Goal: Task Accomplishment & Management: Complete application form

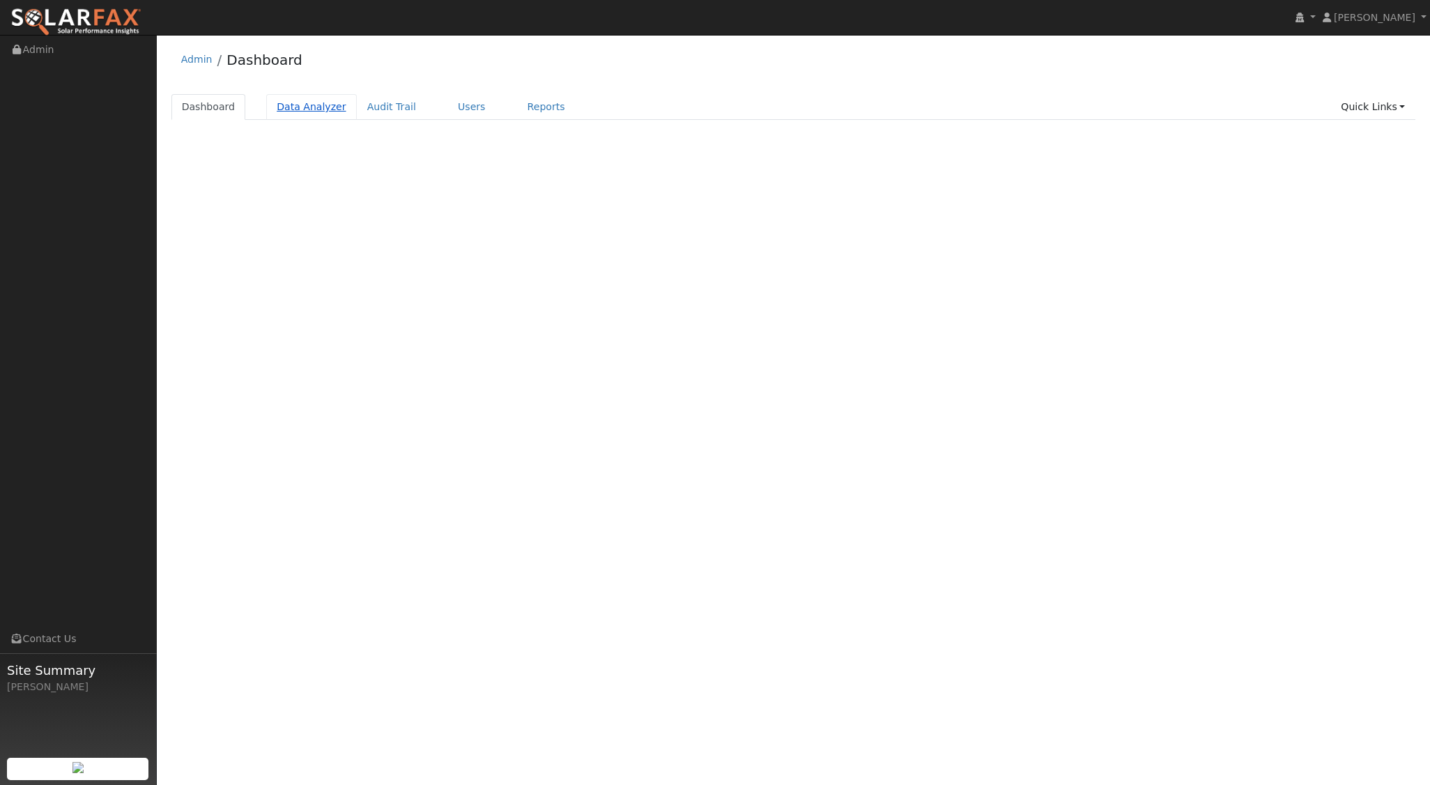
click at [296, 107] on link "Data Analyzer" at bounding box center [311, 107] width 91 height 26
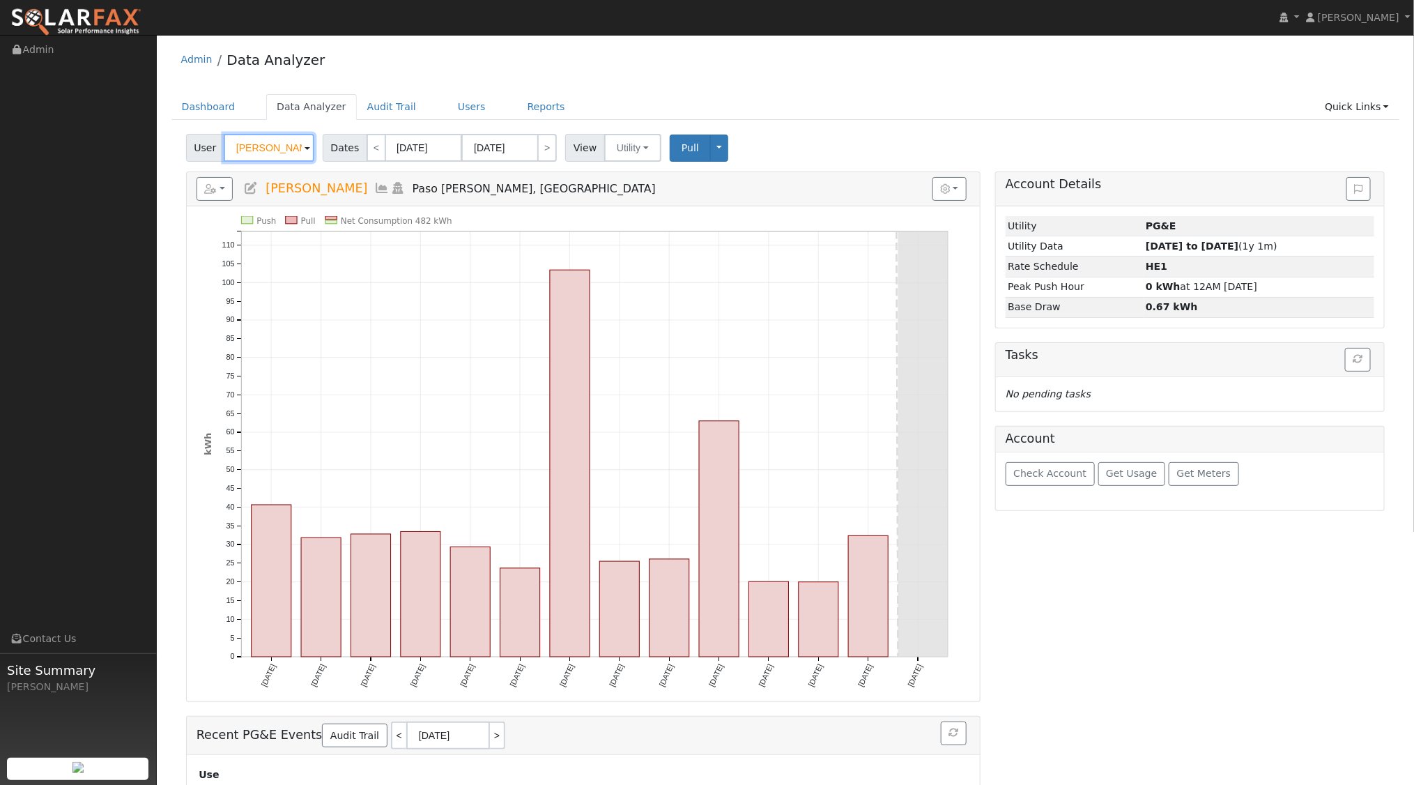
click at [293, 144] on input "[PERSON_NAME]" at bounding box center [269, 148] width 91 height 28
click at [293, 144] on span at bounding box center [297, 147] width 35 height 26
click at [293, 144] on img at bounding box center [297, 147] width 35 height 26
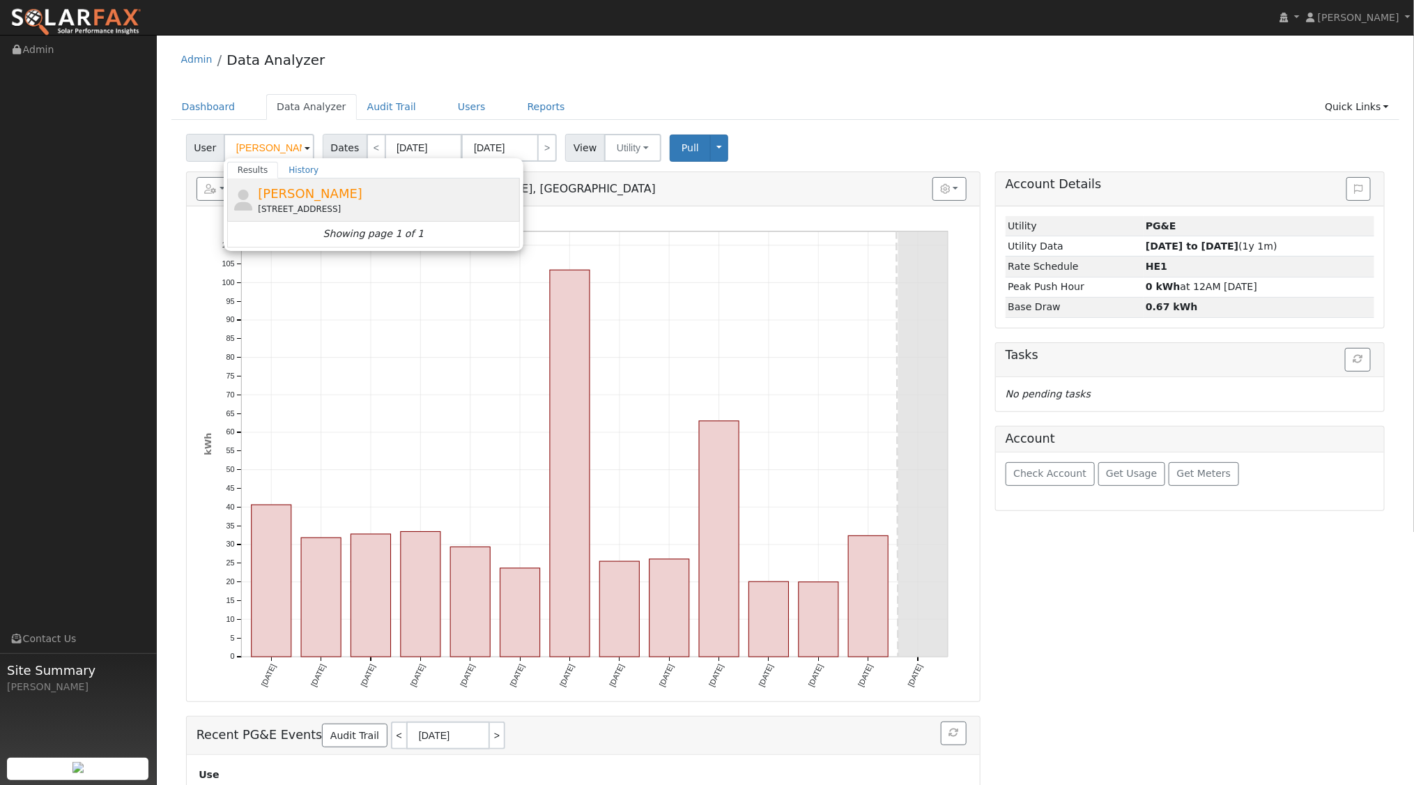
click at [289, 194] on span "Brian Olson" at bounding box center [310, 193] width 105 height 15
type input "Brian Olson"
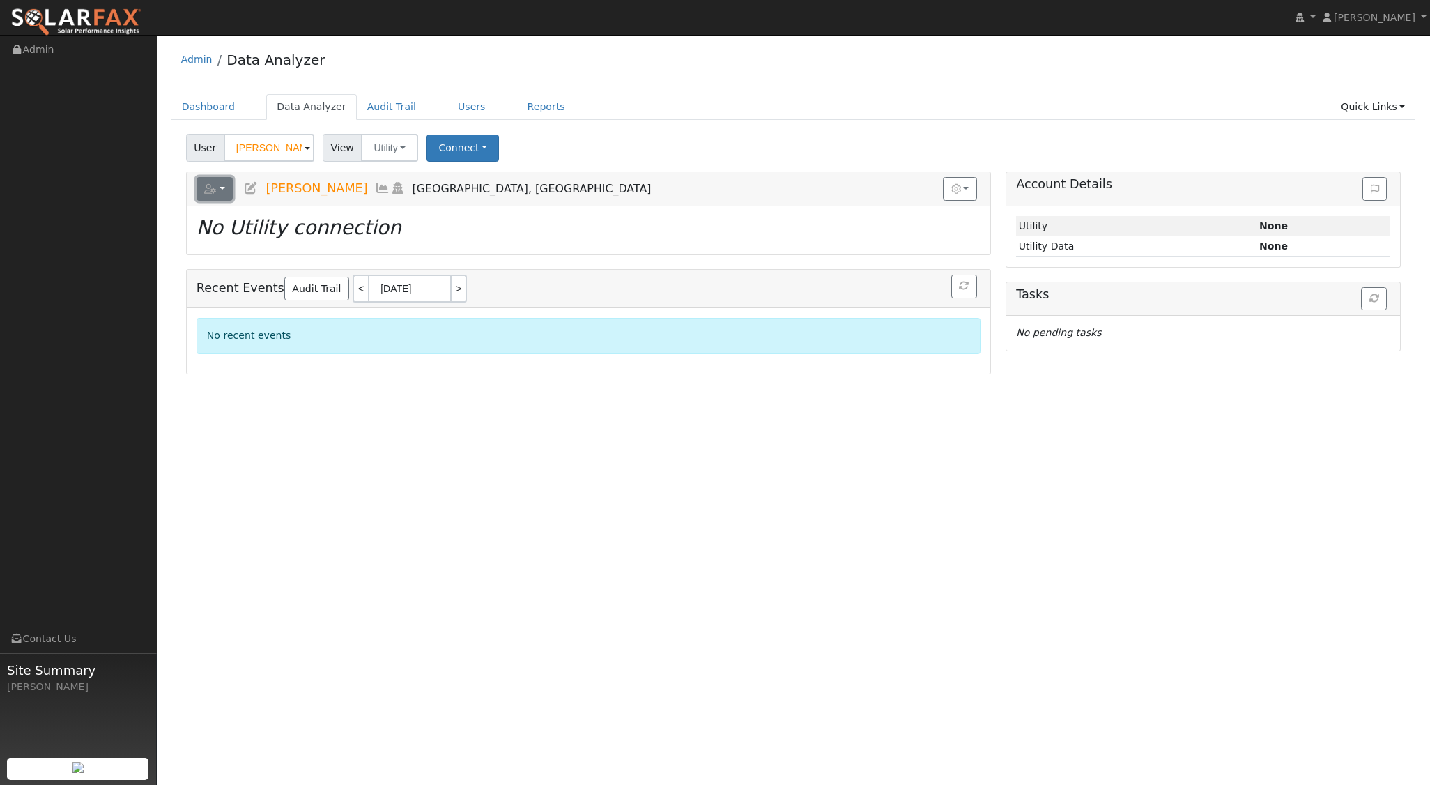
click at [223, 188] on button "button" at bounding box center [215, 189] width 37 height 24
click at [255, 316] on link "Delete This User" at bounding box center [266, 322] width 139 height 17
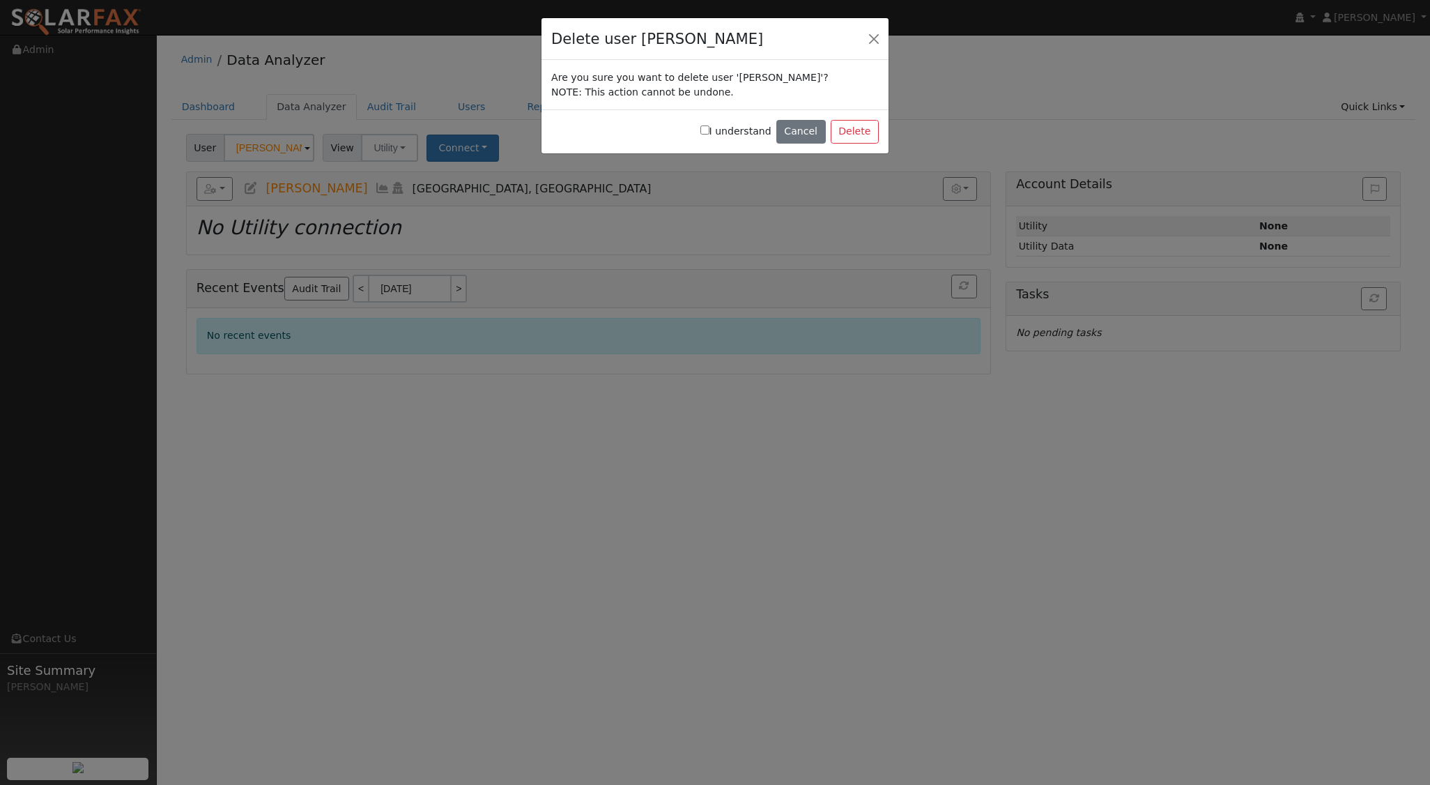
click at [714, 132] on div "I understand Cancel Delete" at bounding box center [715, 131] width 347 height 44
click at [710, 128] on input "I understand" at bounding box center [705, 129] width 9 height 9
checkbox input "true"
click at [862, 136] on button "Delete" at bounding box center [855, 132] width 48 height 24
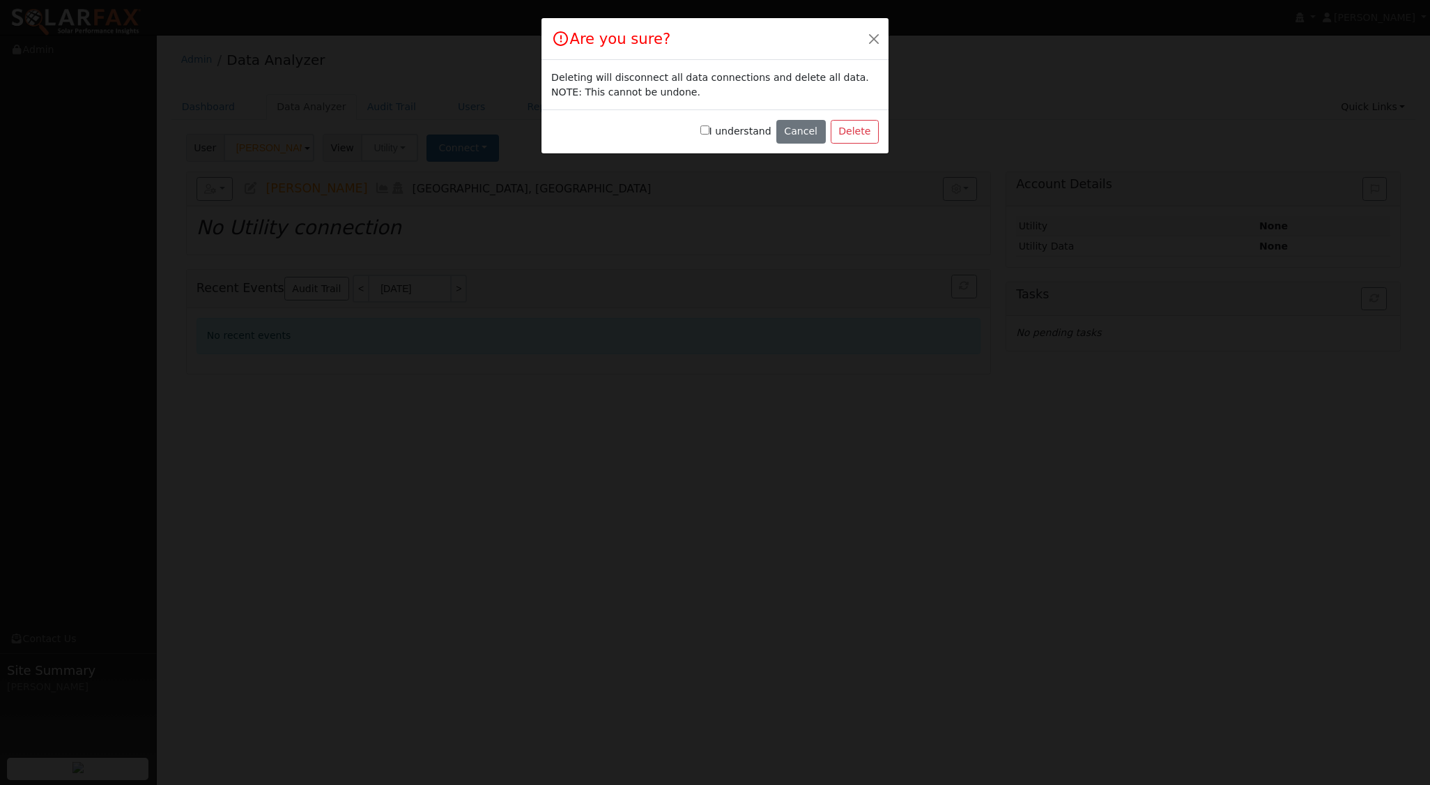
click at [710, 125] on input "I understand" at bounding box center [705, 129] width 9 height 9
checkbox input "true"
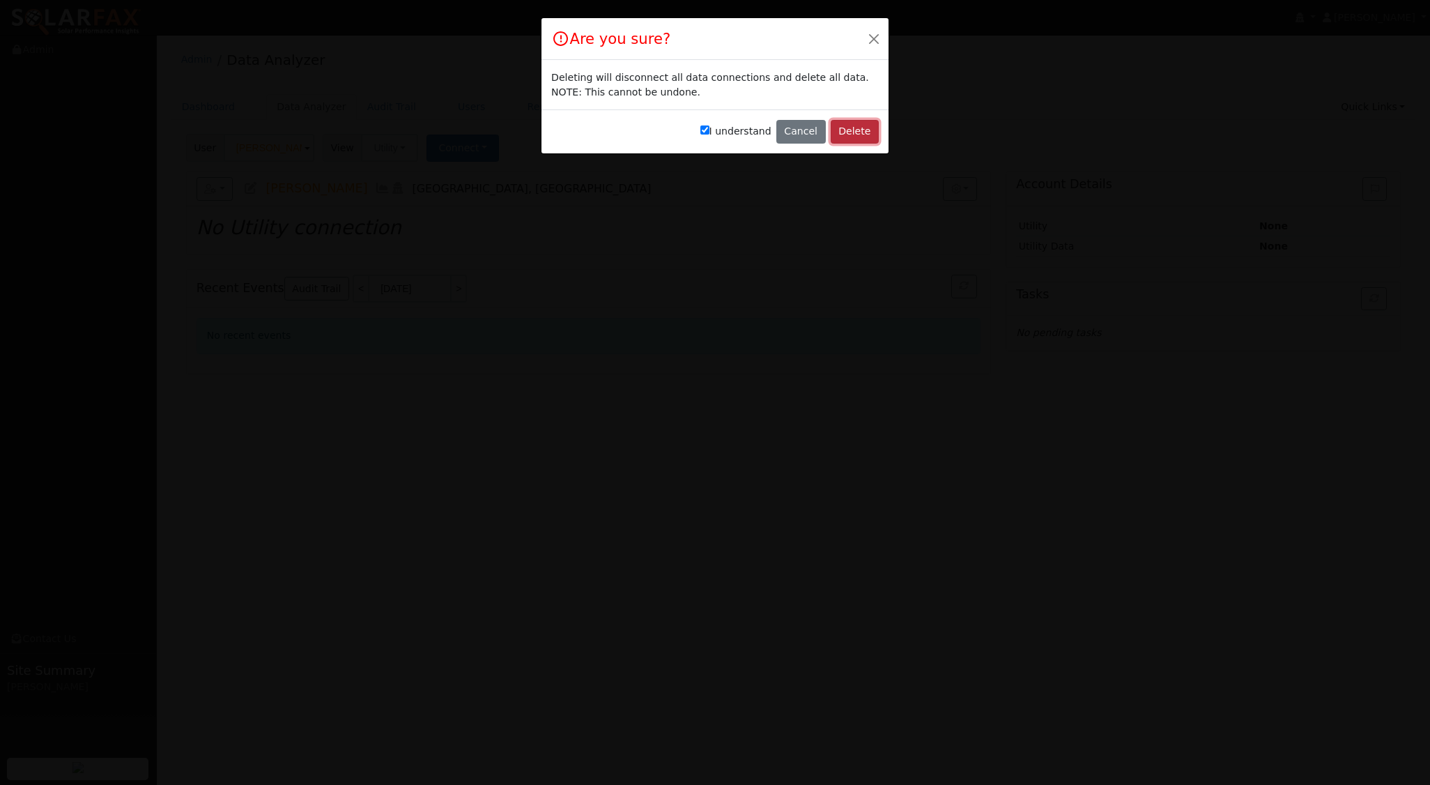
click at [860, 131] on button "Delete" at bounding box center [855, 132] width 48 height 24
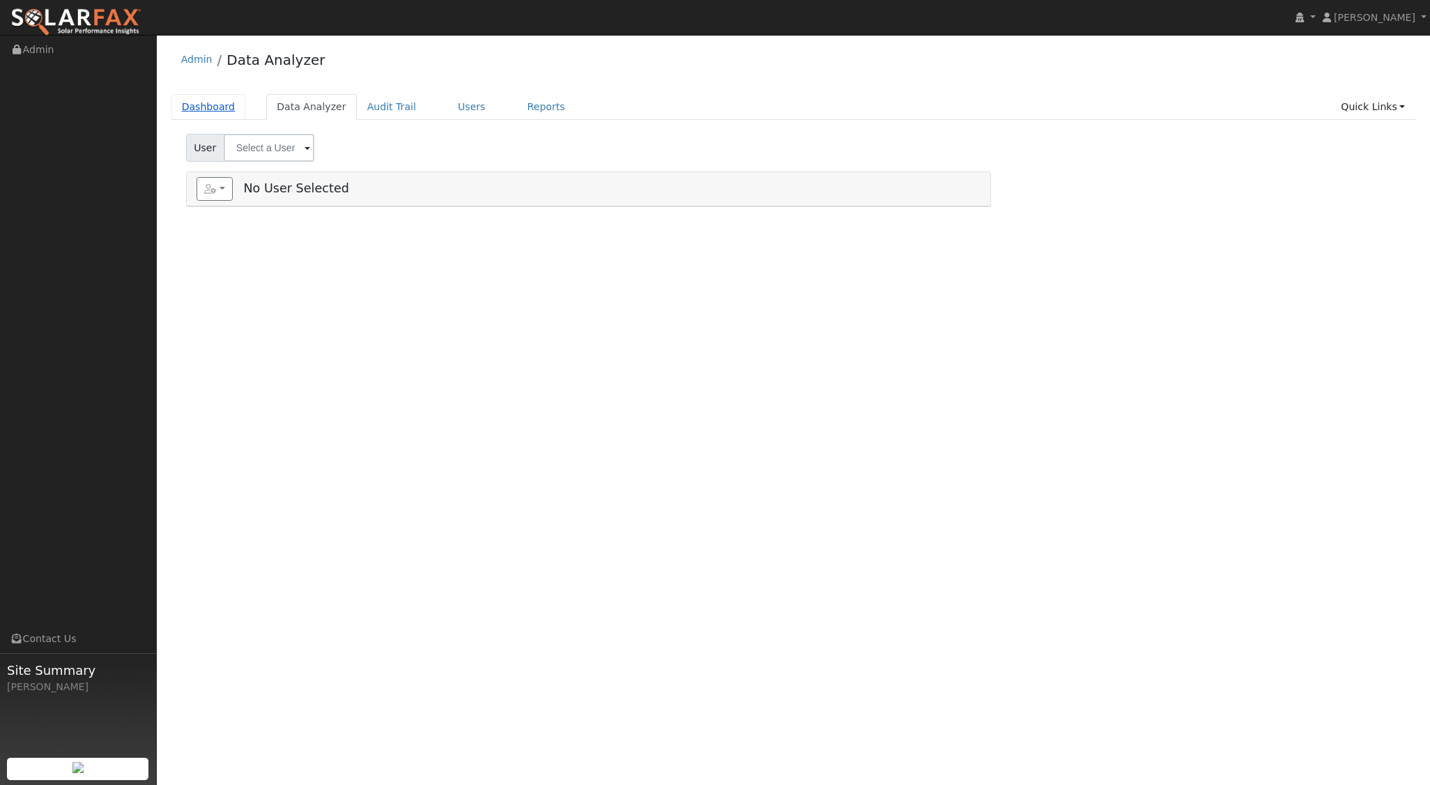
click at [203, 111] on link "Dashboard" at bounding box center [208, 107] width 75 height 26
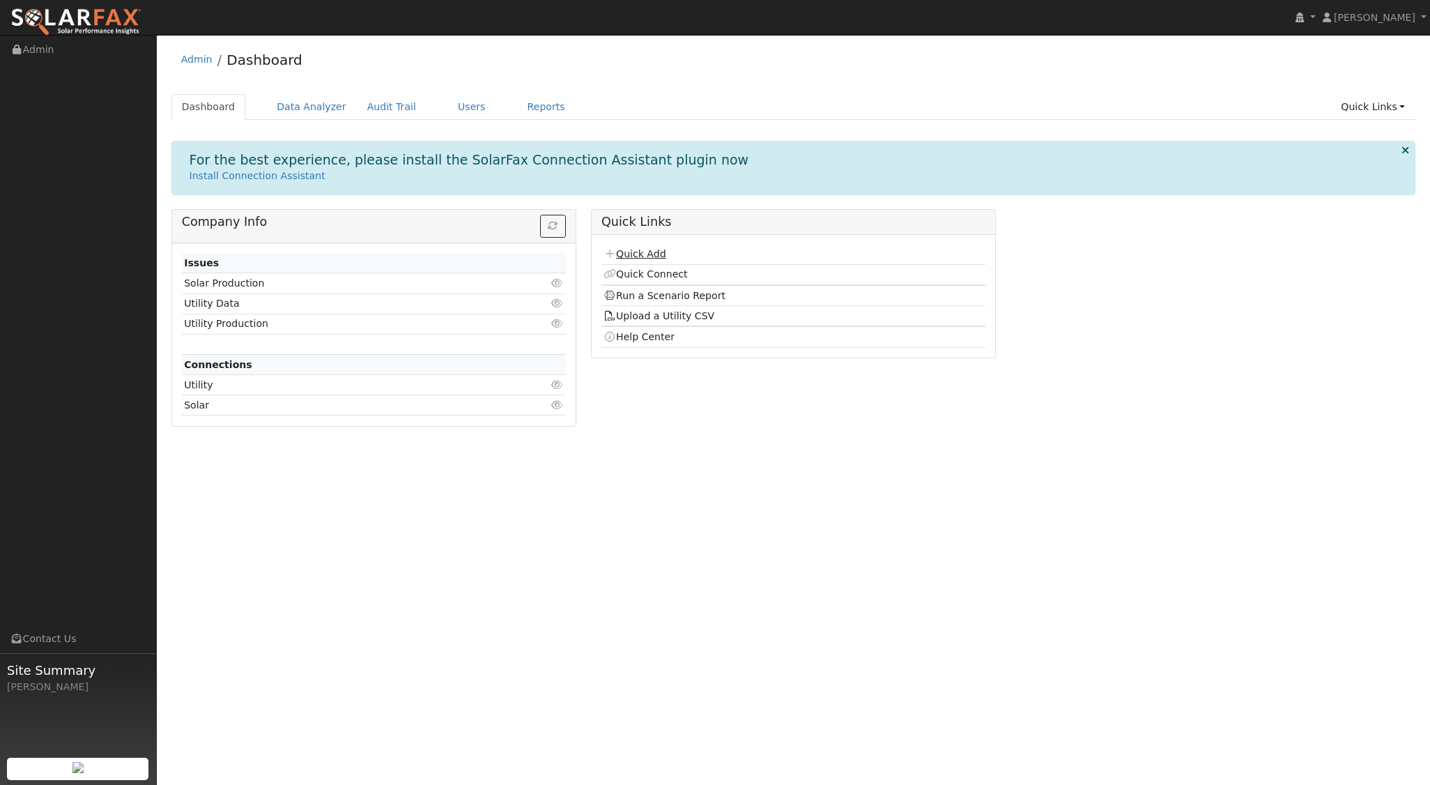
click at [644, 252] on link "Quick Add" at bounding box center [635, 253] width 62 height 11
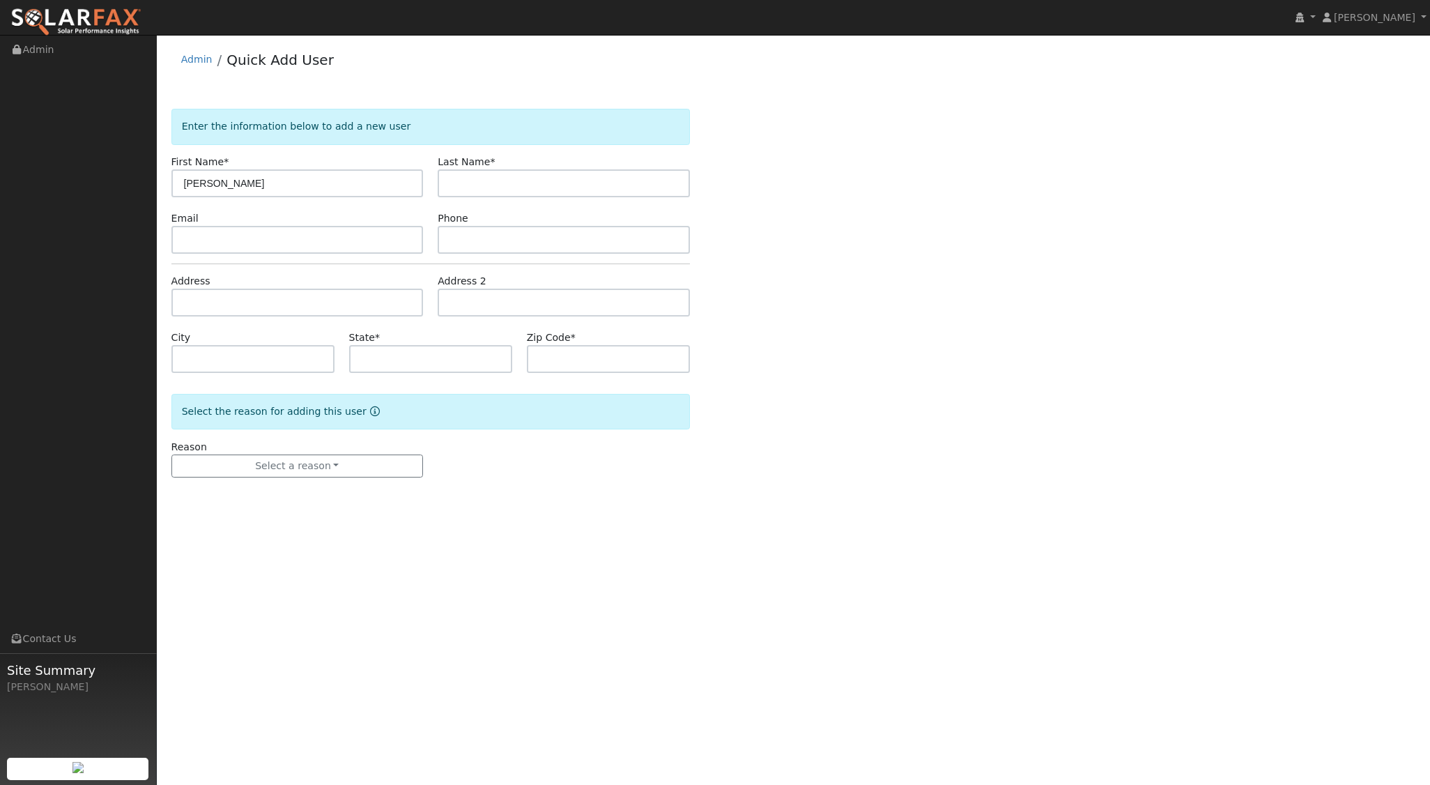
type input "[PERSON_NAME]"
click at [246, 294] on input "text" at bounding box center [297, 303] width 252 height 28
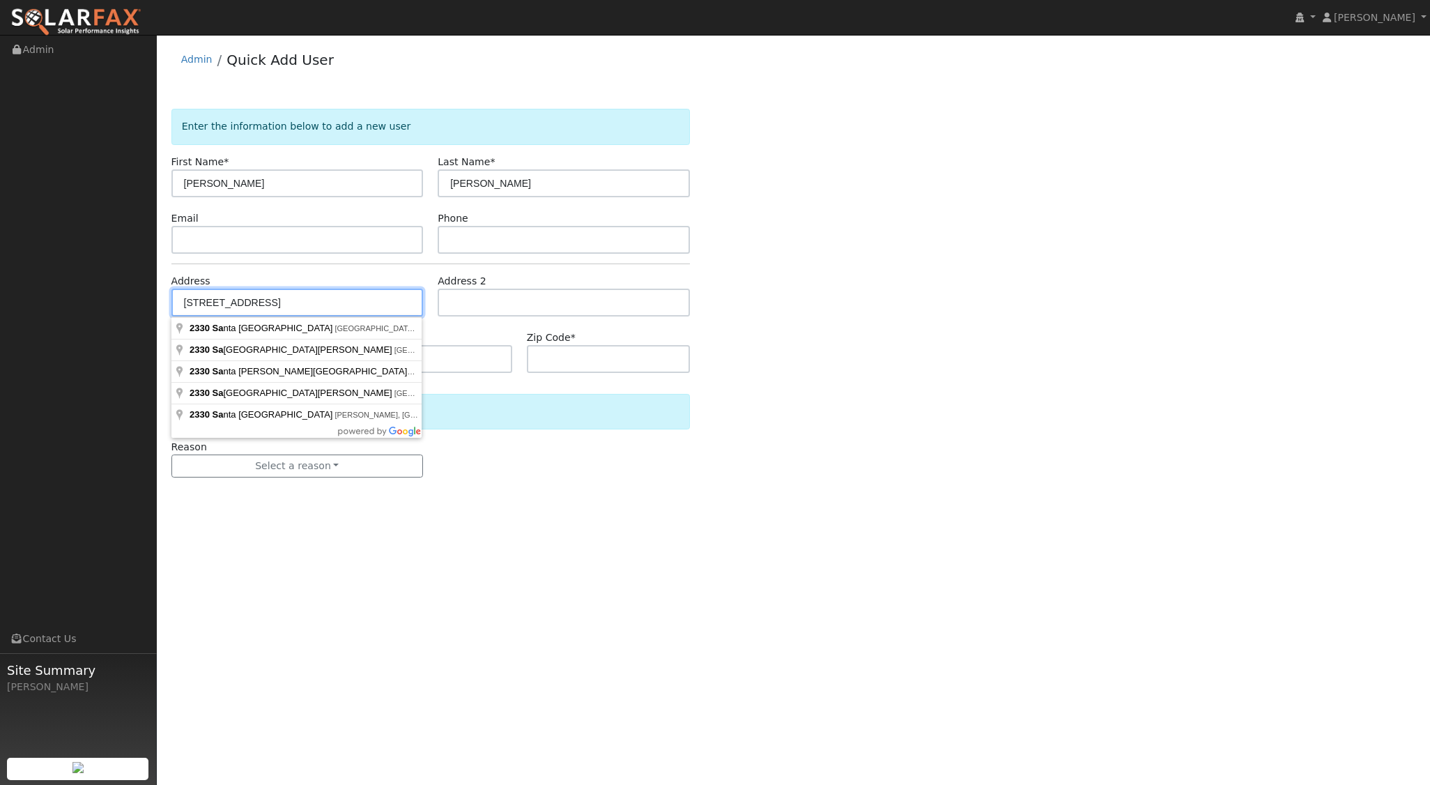
type input "2330 Santa Ynez Avenue"
type input "San Luis Obispo"
type input "CA"
type input "93405"
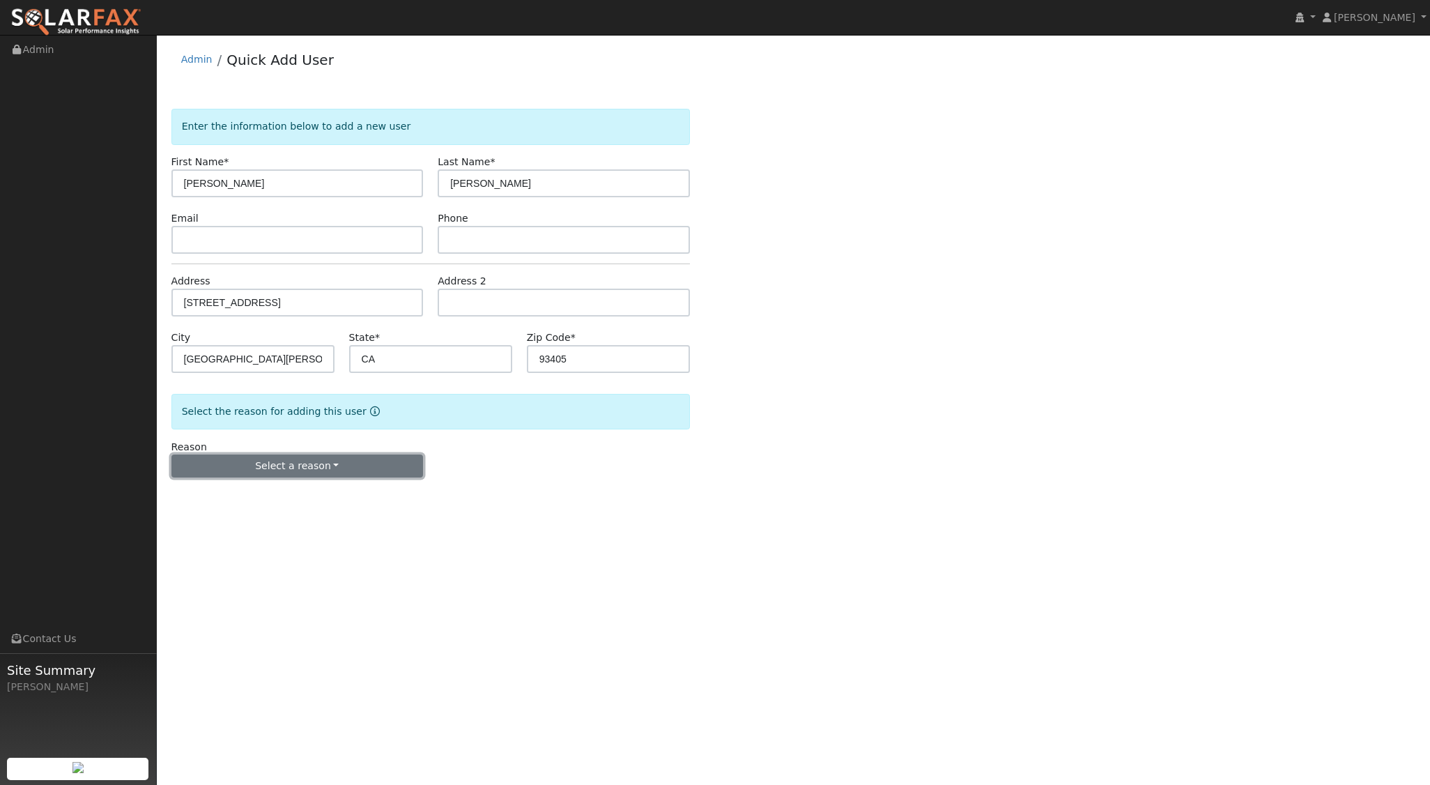
click at [328, 458] on button "Select a reason" at bounding box center [297, 466] width 252 height 24
click at [276, 499] on link "New lead" at bounding box center [249, 494] width 154 height 20
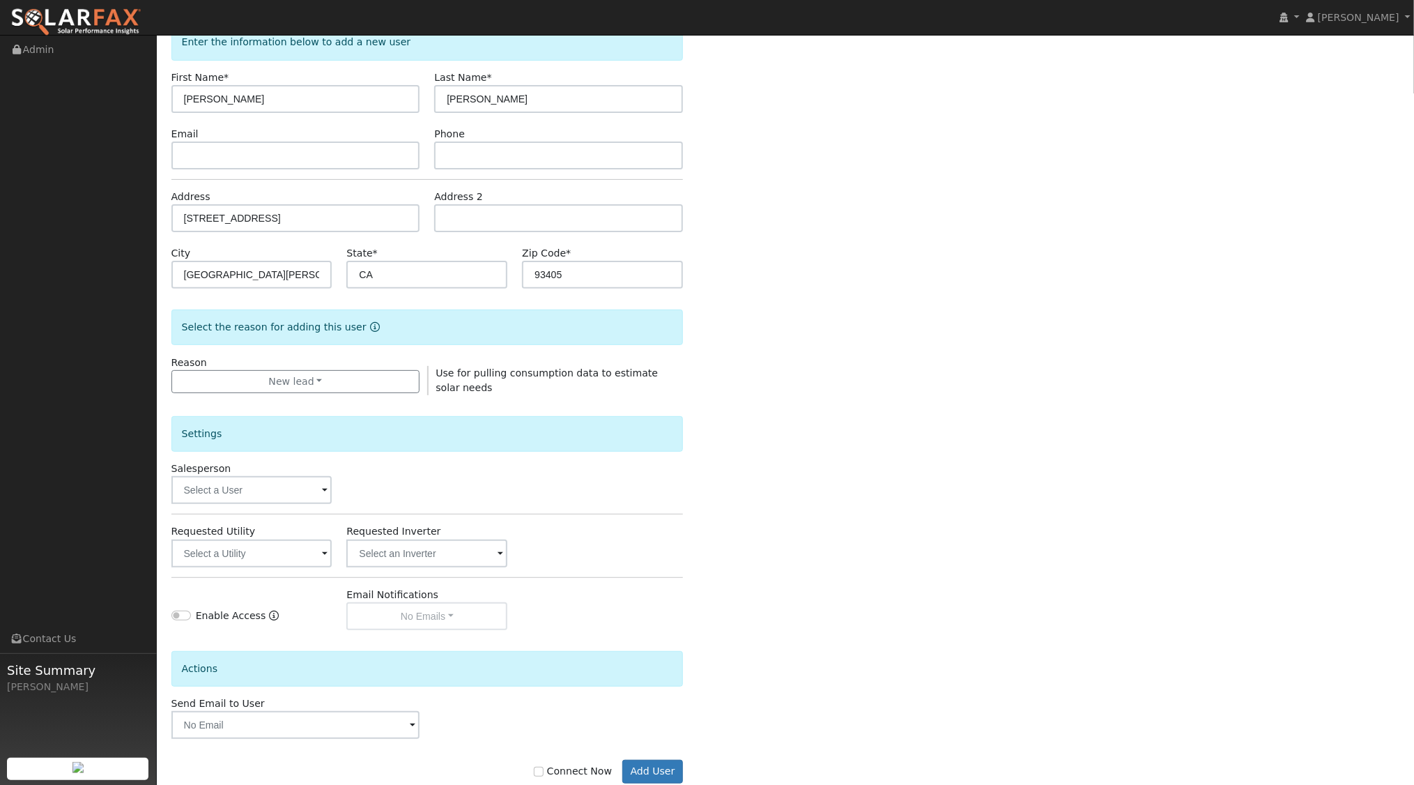
scroll to position [115, 0]
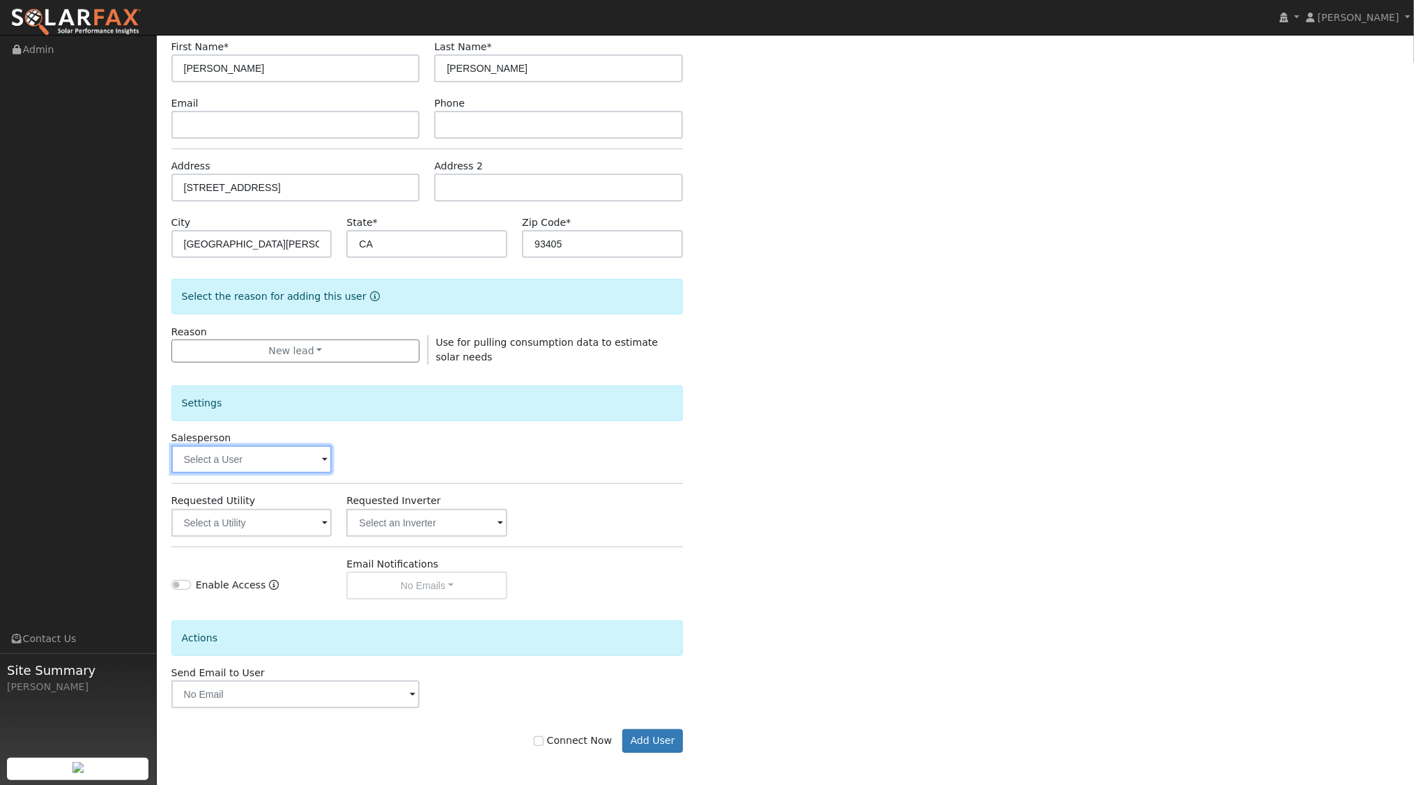
click at [319, 468] on input "text" at bounding box center [251, 459] width 161 height 28
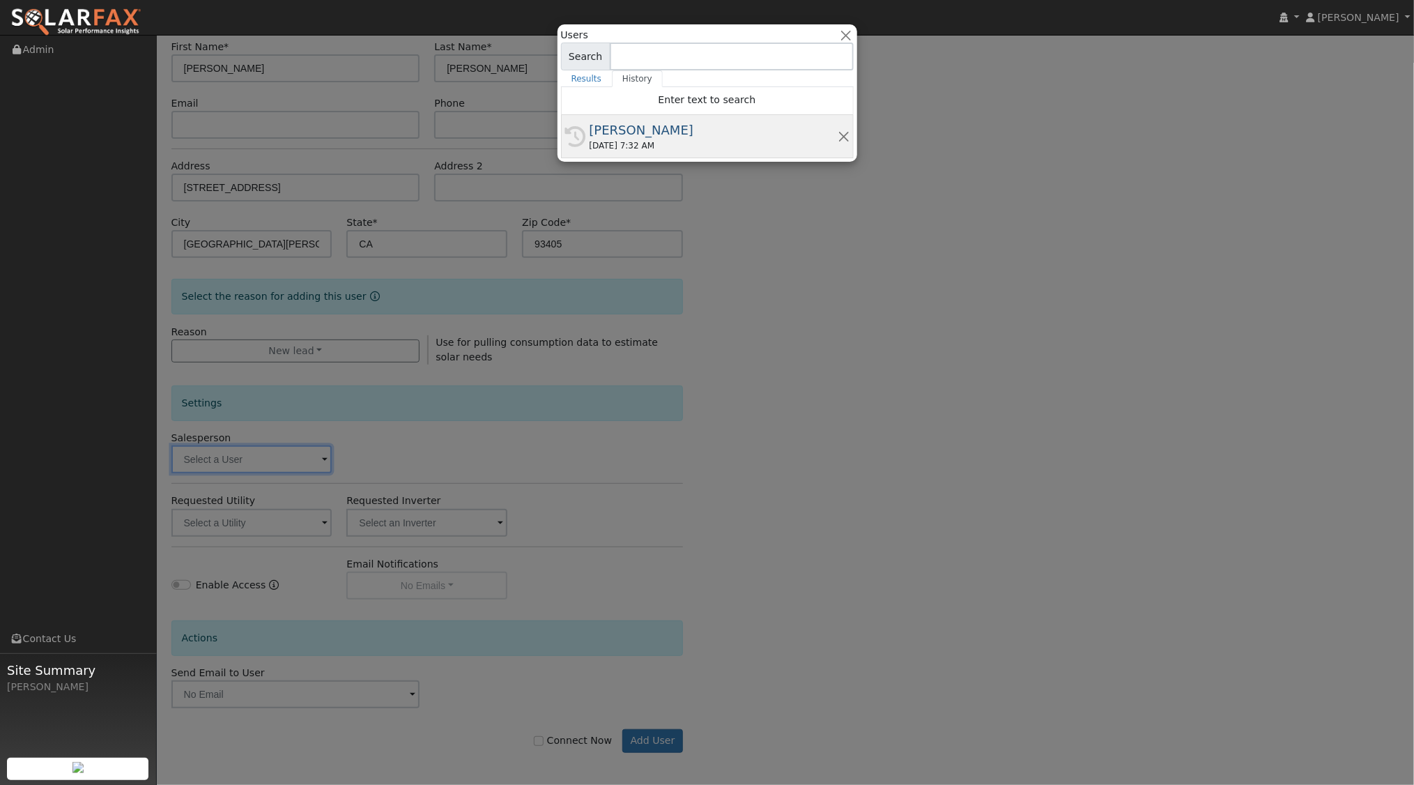
click at [661, 140] on div "09/11/2025 7:32 AM" at bounding box center [714, 145] width 248 height 13
type input "[PERSON_NAME]"
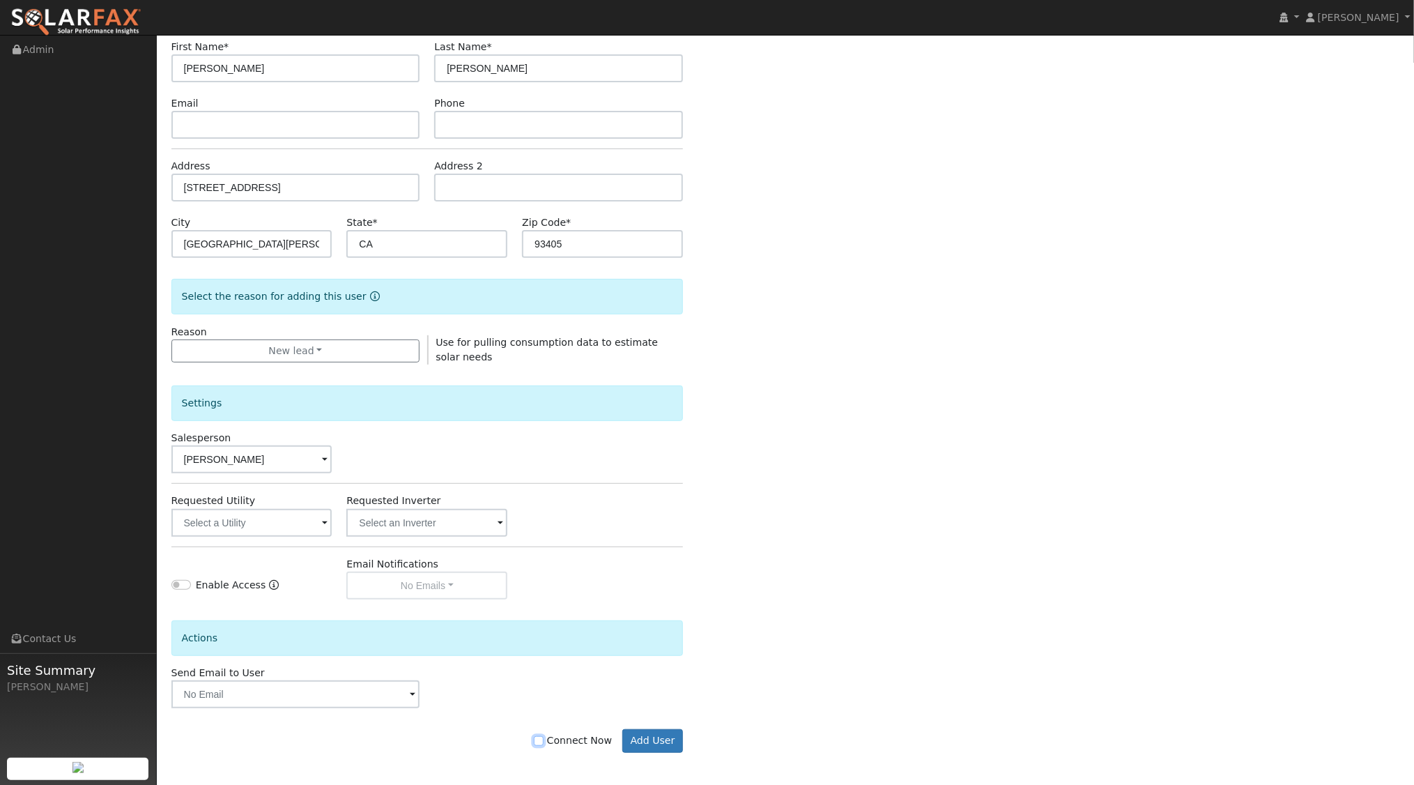
click at [544, 740] on input "Connect Now" at bounding box center [539, 741] width 10 height 10
checkbox input "true"
click at [660, 746] on button "Add User" at bounding box center [652, 741] width 61 height 24
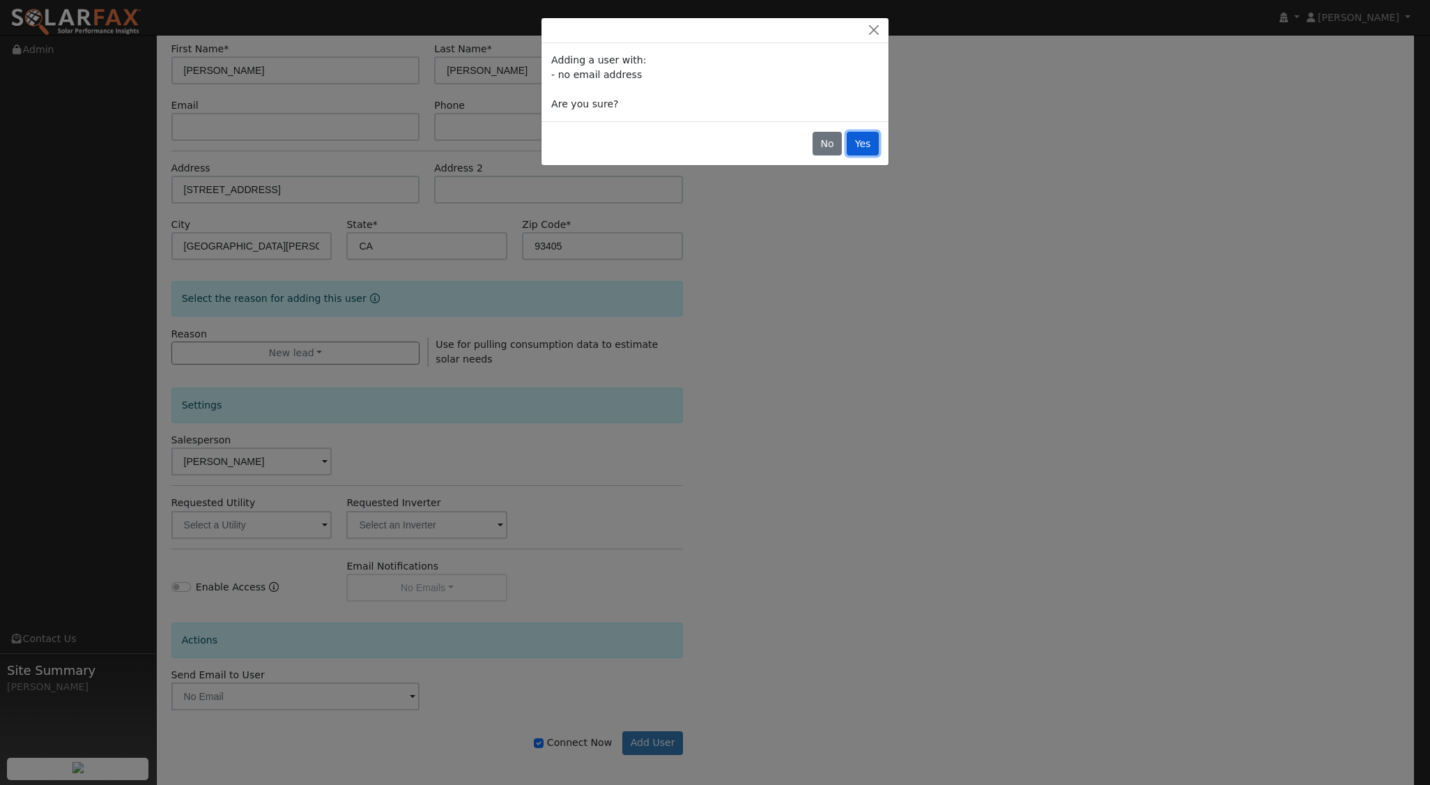
click at [867, 151] on button "Yes" at bounding box center [863, 144] width 32 height 24
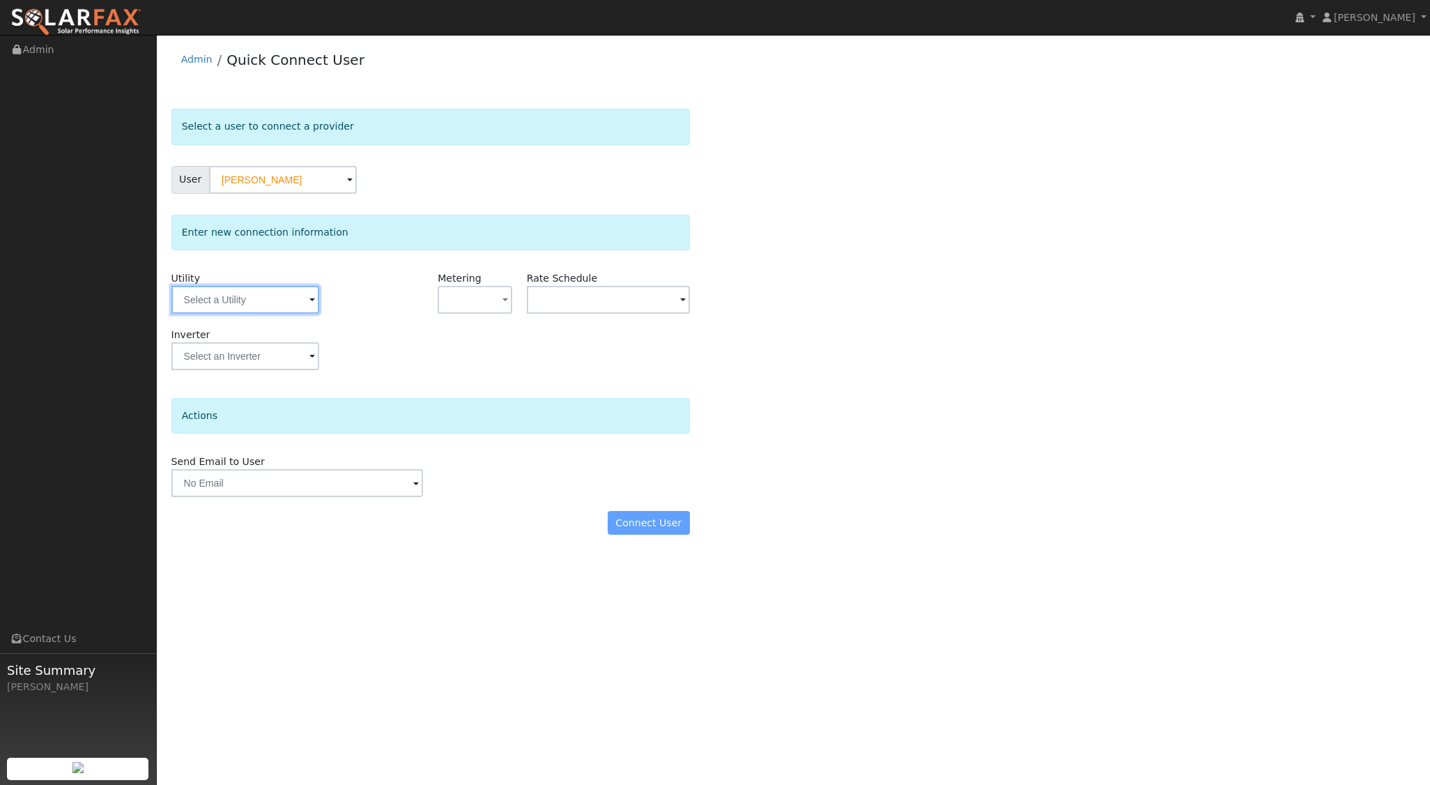
click at [298, 299] on input "text" at bounding box center [245, 300] width 148 height 28
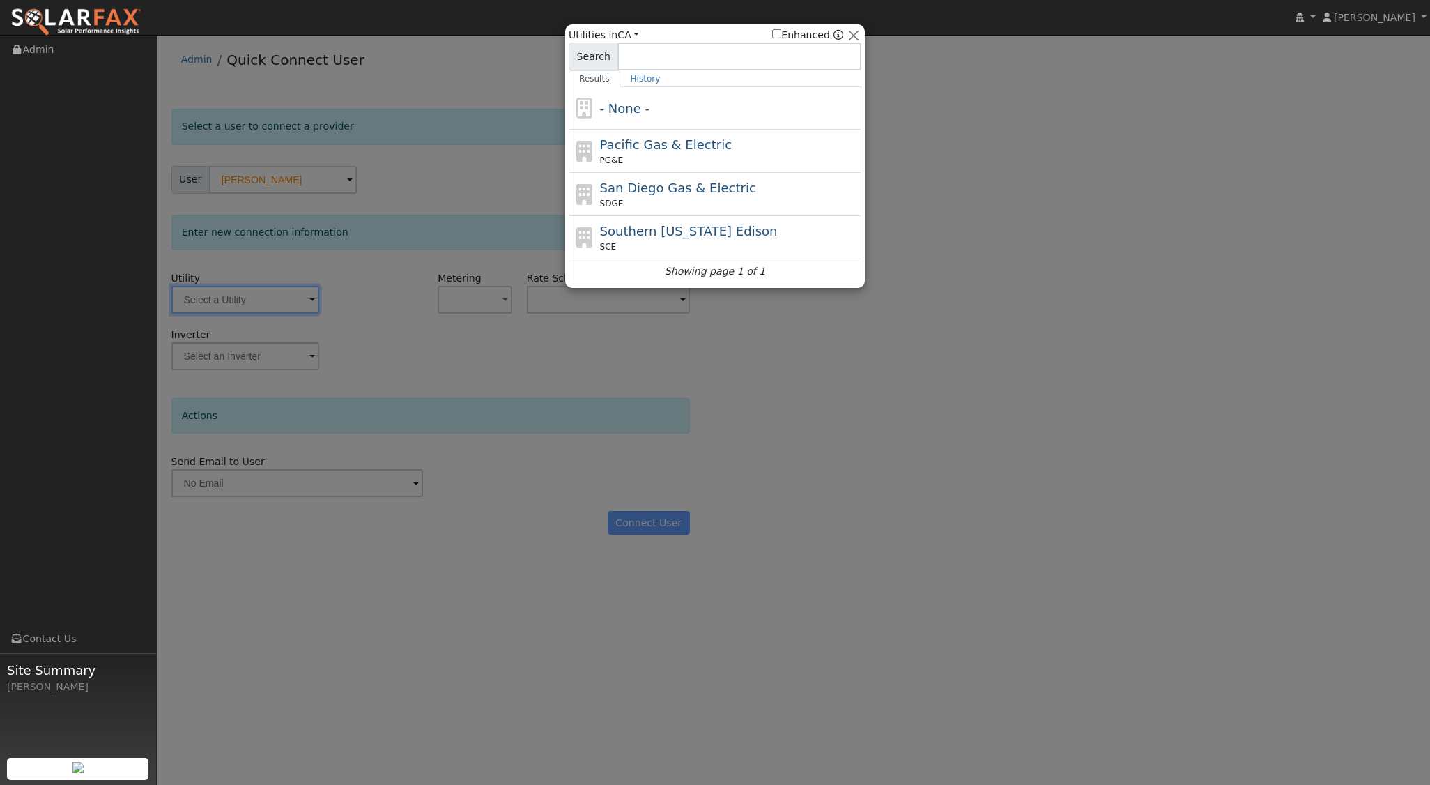
click at [654, 137] on span "Pacific Gas & Electric" at bounding box center [666, 144] width 132 height 15
type input "PG&E"
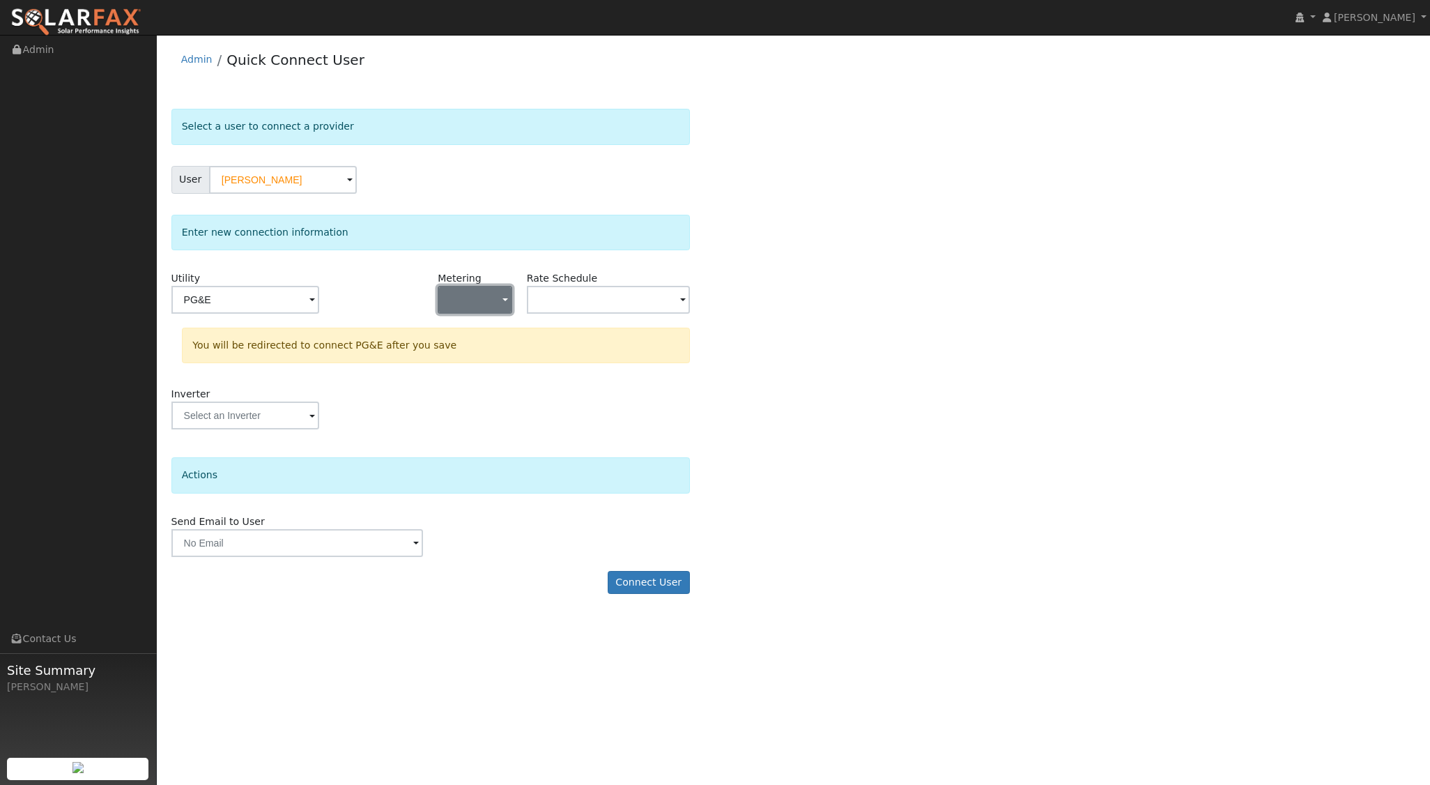
click at [500, 298] on button "button" at bounding box center [475, 300] width 74 height 28
click at [473, 350] on link "NEM" at bounding box center [486, 349] width 97 height 20
click at [671, 575] on button "Connect User" at bounding box center [649, 583] width 82 height 24
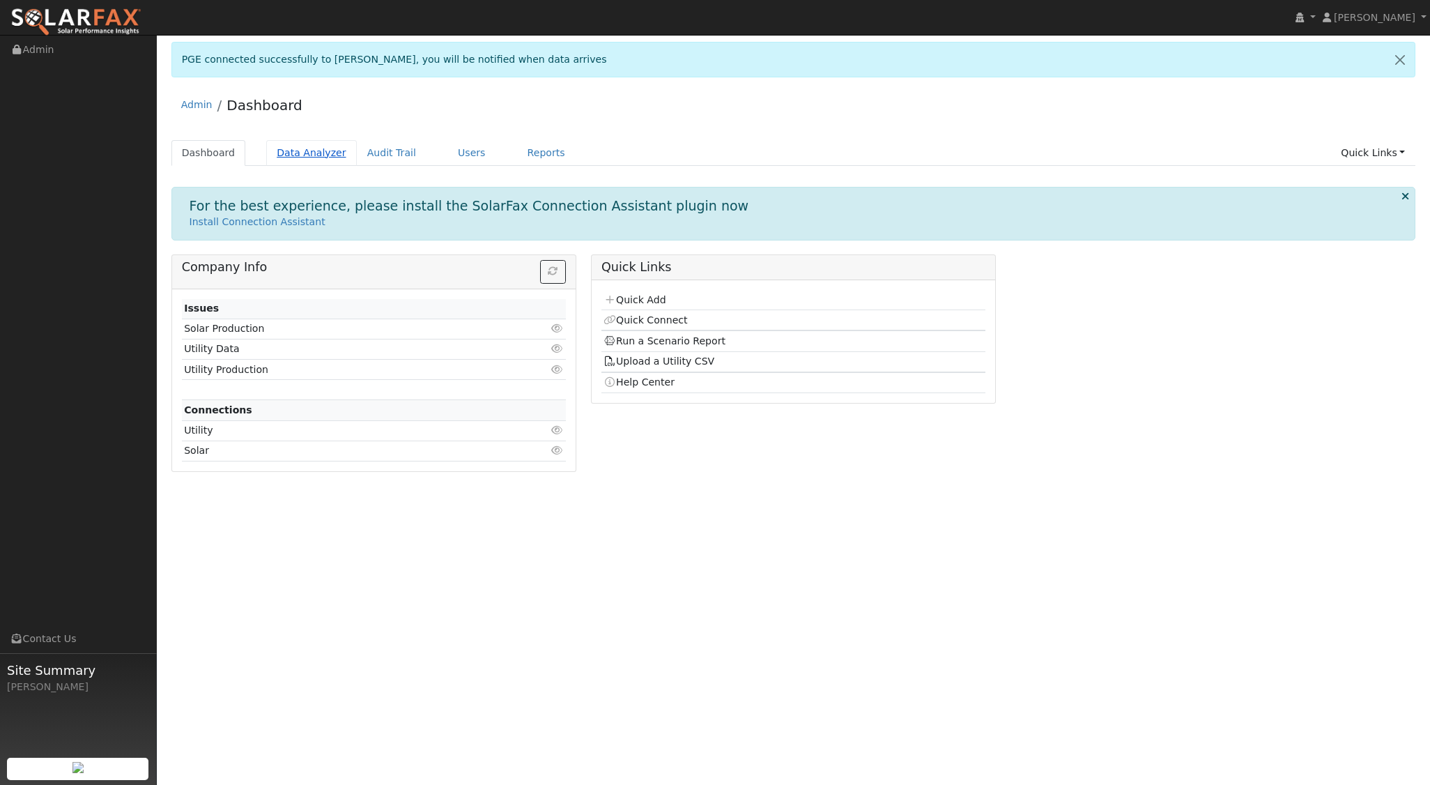
click at [299, 146] on link "Data Analyzer" at bounding box center [311, 153] width 91 height 26
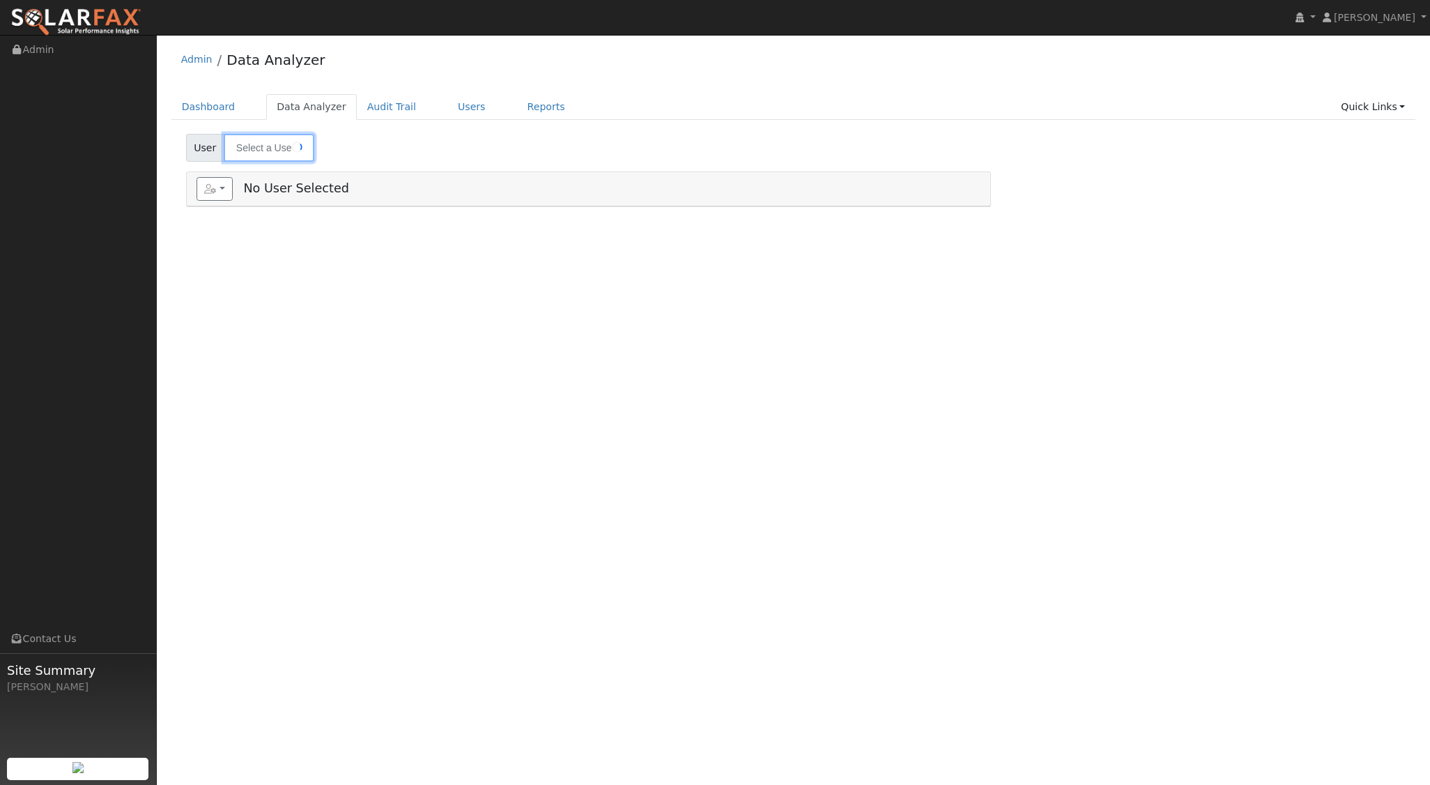
type input "[PERSON_NAME]"
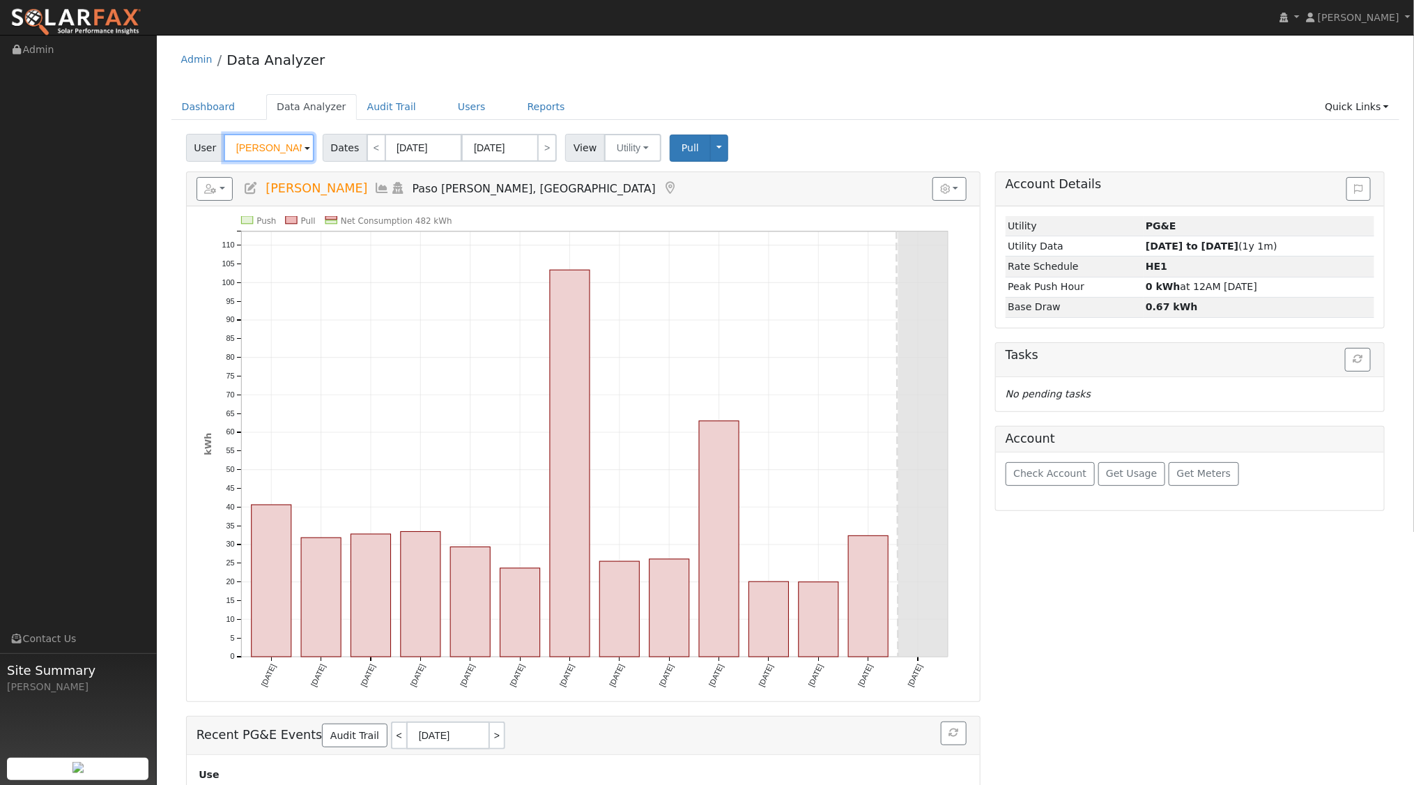
click at [296, 146] on input "[PERSON_NAME]" at bounding box center [269, 148] width 91 height 28
click at [296, 146] on img at bounding box center [297, 147] width 35 height 26
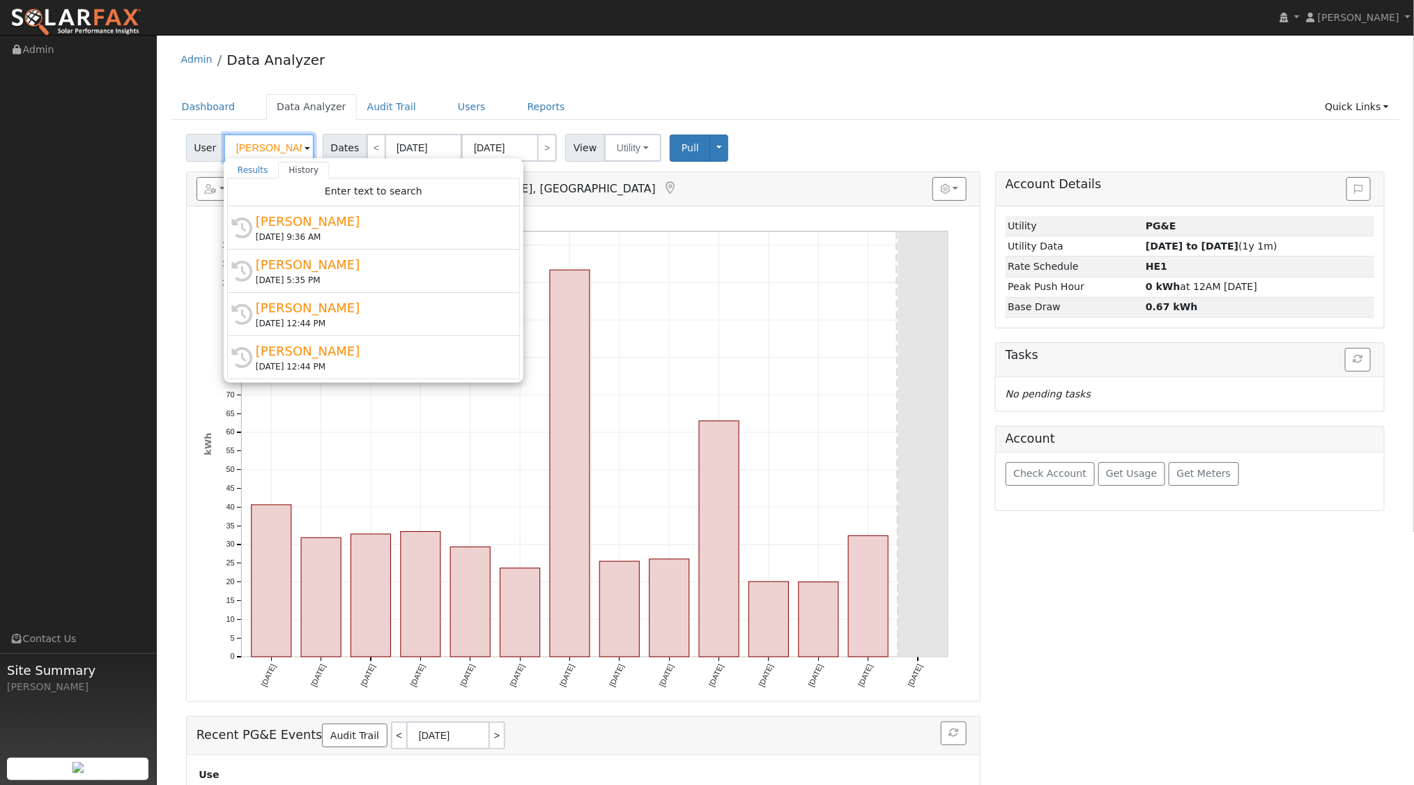
click at [296, 146] on input "[PERSON_NAME]" at bounding box center [269, 148] width 91 height 28
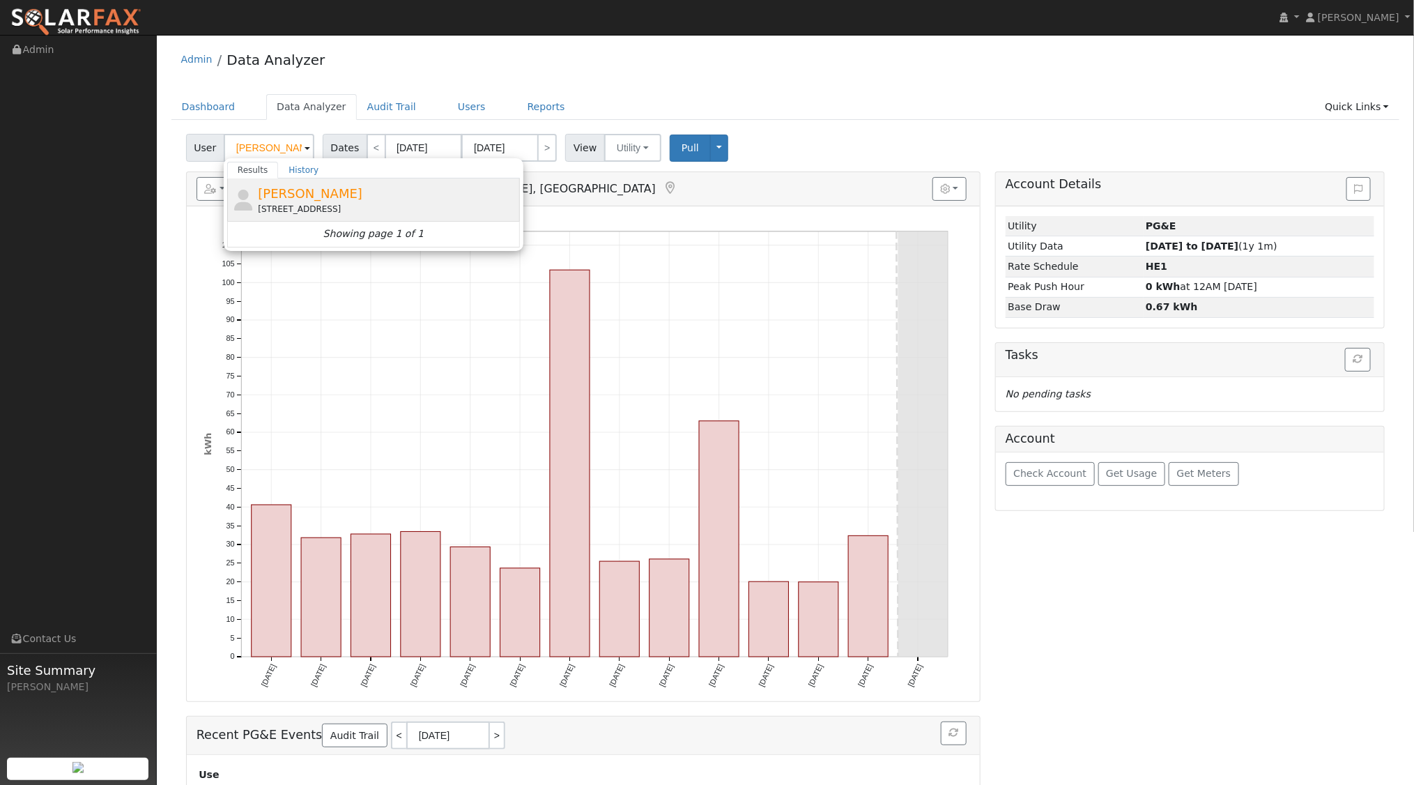
click at [305, 200] on span "[PERSON_NAME]" at bounding box center [310, 193] width 105 height 15
type input "[PERSON_NAME]"
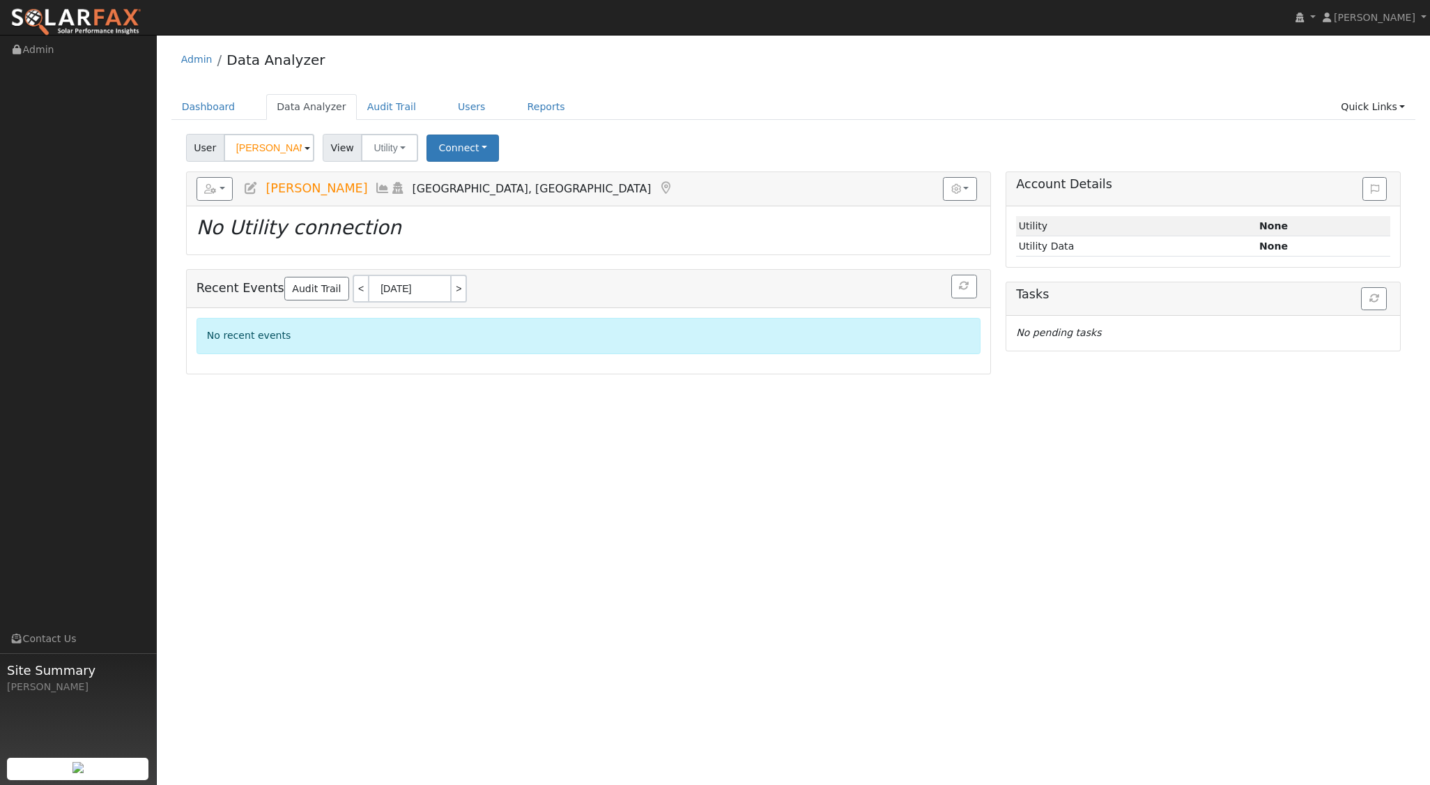
click at [390, 190] on icon at bounding box center [397, 188] width 15 height 13
